Goal: Navigation & Orientation: Go to known website

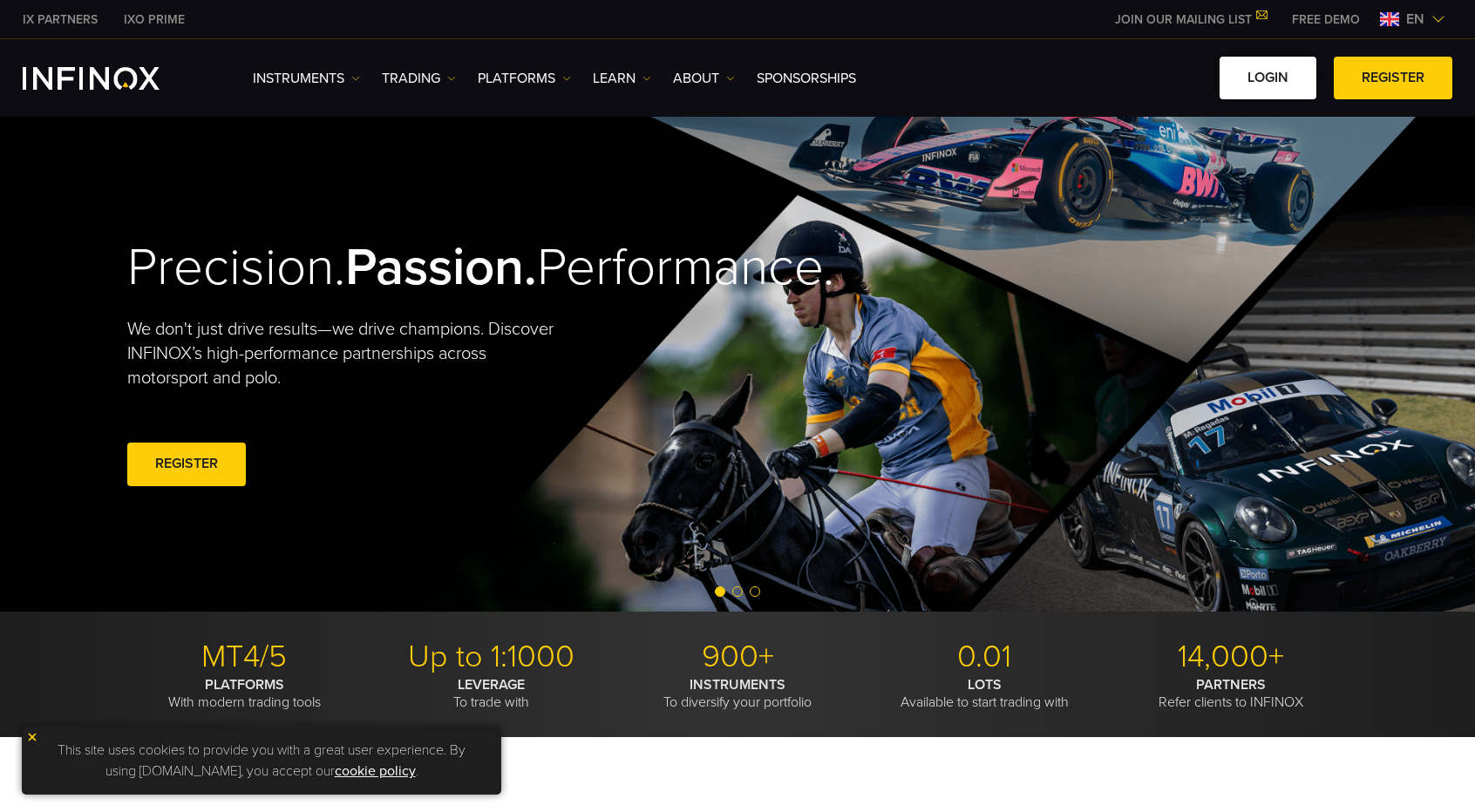
click at [1258, 71] on link "LOGIN" at bounding box center [1268, 78] width 96 height 42
click at [1287, 81] on link "LOGIN" at bounding box center [1268, 78] width 96 height 42
click at [1290, 73] on link "LOGIN" at bounding box center [1268, 78] width 96 height 42
